Goal: Use online tool/utility: Use online tool/utility

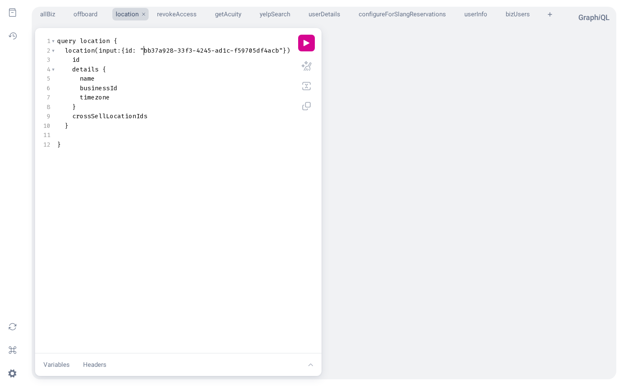
scroll to position [0, 0]
click at [142, 49] on span ""bb37a928-33f3-4245-ad1c-f59705df4acb"" at bounding box center [211, 50] width 143 height 8
type textarea "bb37a928-33f3-4245-ad1c-f59705df4acb"
paste textarea "Query Editor"
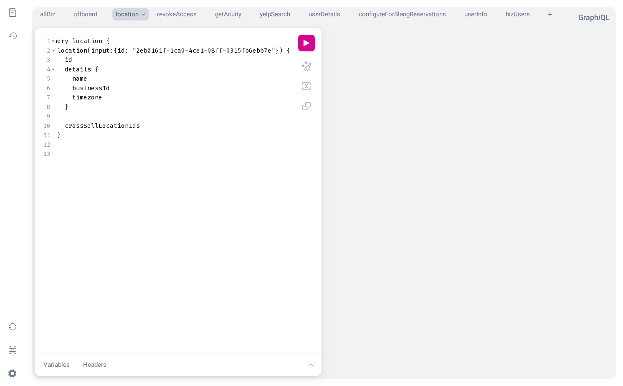
type textarea "con"
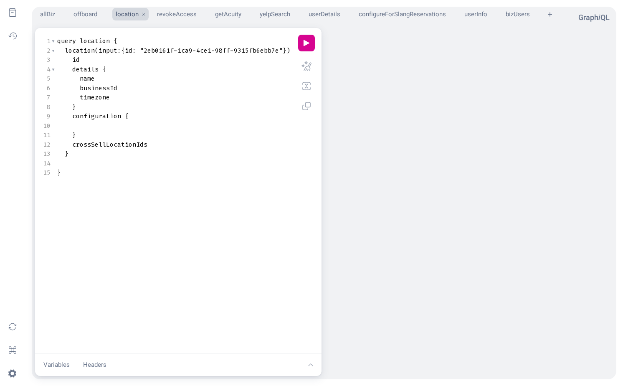
scroll to position [0, 0]
type textarea "te"
type textarea "n"
click at [110, 160] on span "crossSellLocationIds" at bounding box center [109, 163] width 75 height 8
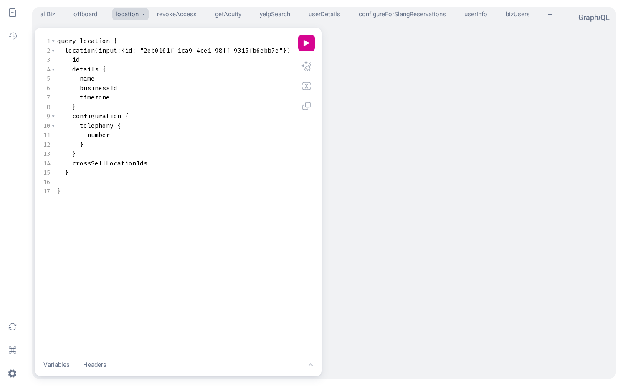
type textarea "crossSellLocationIds"
click at [110, 160] on span "crossSellLocationIds" at bounding box center [109, 163] width 75 height 8
click at [309, 41] on button "play icon" at bounding box center [306, 43] width 17 height 17
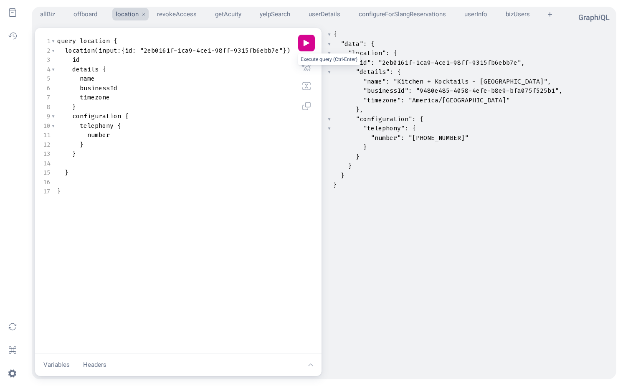
click at [447, 137] on span ""+13128475543"" at bounding box center [438, 138] width 60 height 8
type textarea "13128475543"
click at [447, 137] on span ""+13128475543"" at bounding box center [438, 138] width 60 height 8
click at [497, 137] on pre ""number" : "+13128475543"" at bounding box center [472, 138] width 281 height 10
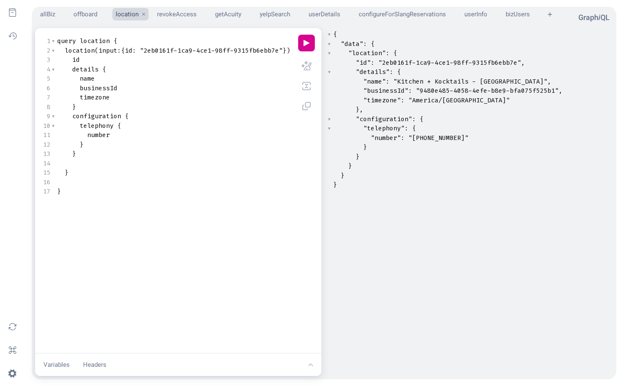
click at [198, 131] on pre "number" at bounding box center [177, 135] width 243 height 10
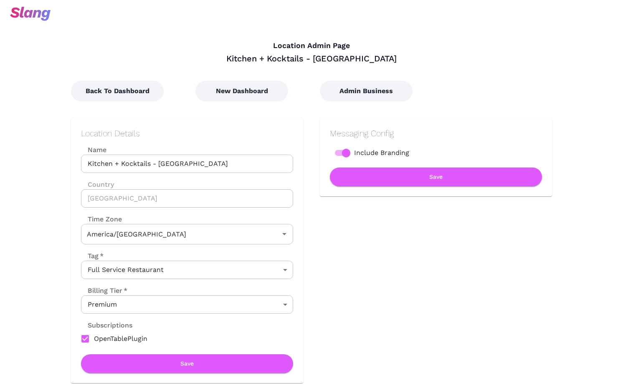
type input "Central Time"
